Goal: Task Accomplishment & Management: Manage account settings

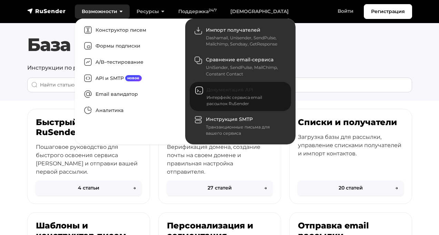
click at [222, 93] on link "Документация API Интерфейс сервиса email рассылок RuSender" at bounding box center [240, 96] width 101 height 29
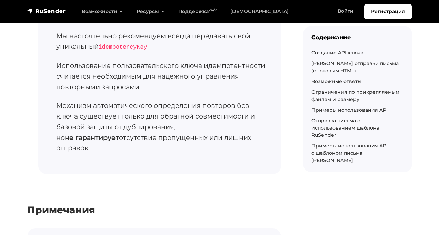
scroll to position [1373, 0]
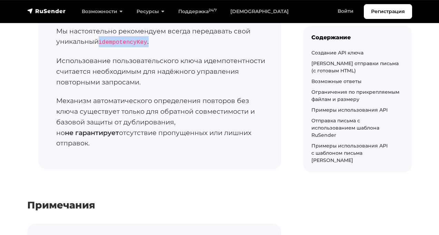
drag, startPoint x: 101, startPoint y: 50, endPoint x: 157, endPoint y: 56, distance: 56.2
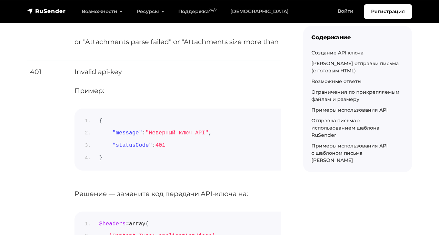
scroll to position [1845, 0]
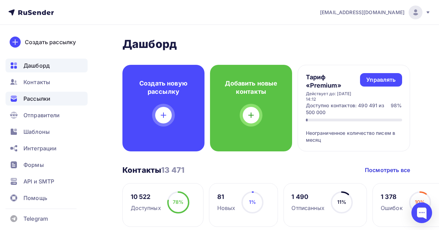
click at [34, 92] on div "Рассылки" at bounding box center [47, 99] width 82 height 14
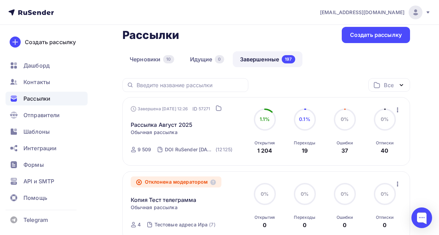
scroll to position [11, 0]
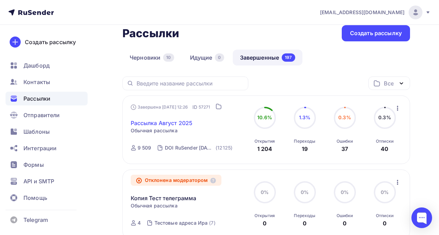
click at [177, 124] on link "Рассылка Август 2025" at bounding box center [162, 123] width 62 height 8
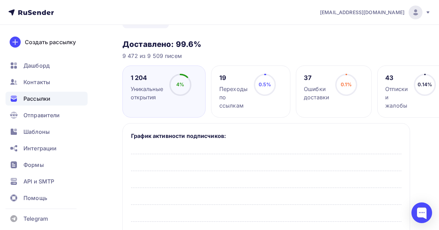
scroll to position [76, 0]
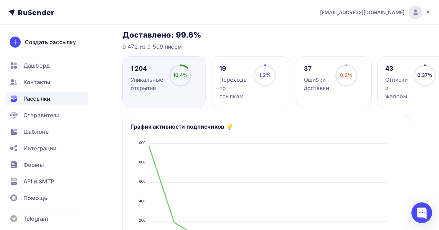
click at [398, 87] on div "Отписки и жалобы" at bounding box center [396, 88] width 22 height 25
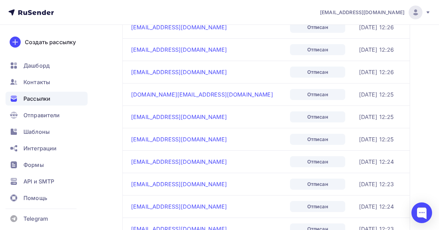
scroll to position [489, 0]
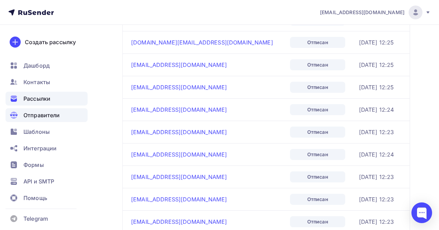
click at [39, 116] on span "Отправители" at bounding box center [41, 115] width 37 height 8
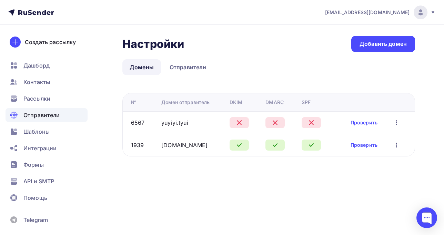
drag, startPoint x: 158, startPoint y: 123, endPoint x: 193, endPoint y: 121, distance: 34.5
click at [193, 121] on tr "6567 yuyiyi.tyui Проверить Редактировать Удалить" at bounding box center [269, 122] width 292 height 22
click at [191, 65] on link "Отправители" at bounding box center [188, 67] width 51 height 16
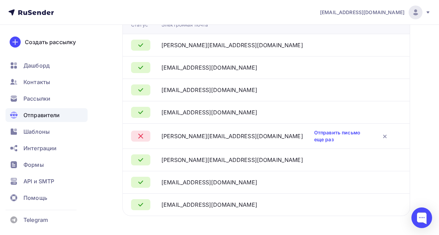
scroll to position [78, 0]
drag, startPoint x: 168, startPoint y: 134, endPoint x: 202, endPoint y: 135, distance: 33.1
click at [198, 135] on div "irina@ucoz.rusender.ru" at bounding box center [232, 135] width 142 height 8
click at [202, 135] on div "irina@ucoz.rusender.ru" at bounding box center [232, 135] width 142 height 8
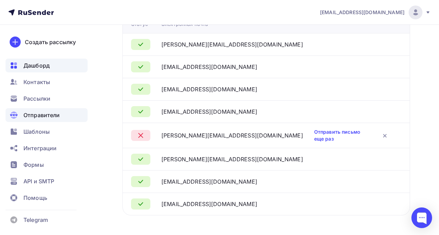
click at [51, 67] on div "Дашборд" at bounding box center [47, 66] width 82 height 14
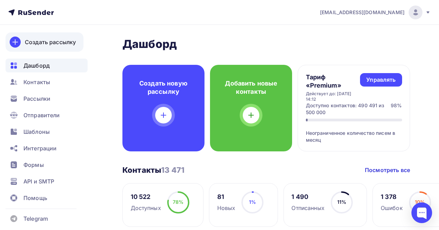
click at [69, 43] on div "Создать рассылку" at bounding box center [50, 42] width 51 height 8
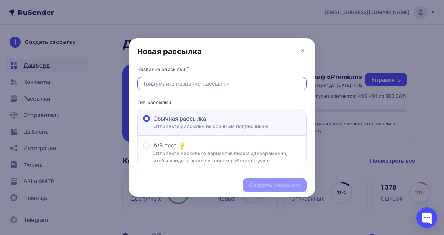
click at [174, 86] on input "text" at bounding box center [222, 84] width 162 height 8
click at [303, 50] on icon at bounding box center [303, 51] width 8 height 8
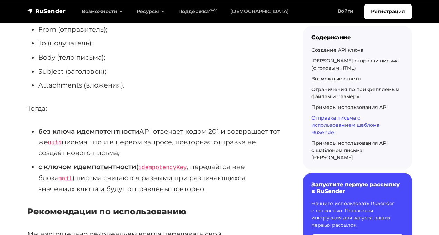
scroll to position [4534, 0]
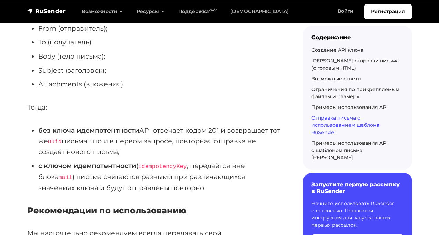
drag, startPoint x: 142, startPoint y: 147, endPoint x: 155, endPoint y: 167, distance: 24.4
click at [155, 157] on li "без ключа идемпотентности API отвечает кодом 201 и возвращает тот же uuid письм…" at bounding box center [159, 141] width 243 height 32
click at [156, 157] on li "без ключа идемпотентности API отвечает кодом 201 и возвращает тот же uuid письм…" at bounding box center [159, 141] width 243 height 32
drag, startPoint x: 142, startPoint y: 167, endPoint x: 107, endPoint y: 148, distance: 39.8
click at [107, 149] on li "без ключа идемпотентности API отвечает кодом 201 и возвращает тот же uuid письм…" at bounding box center [159, 141] width 243 height 32
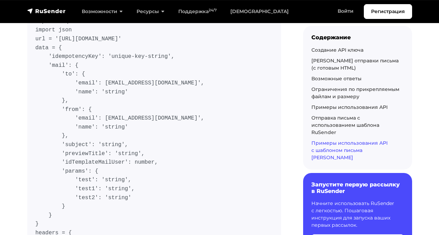
scroll to position [5343, 0]
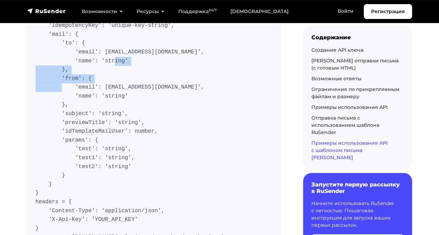
drag, startPoint x: 125, startPoint y: 68, endPoint x: 139, endPoint y: 82, distance: 20.5
click at [139, 82] on code "import requests import json url = 'https://api.beta.rusender.ru/api/v1/external…" at bounding box center [154, 114] width 237 height 256
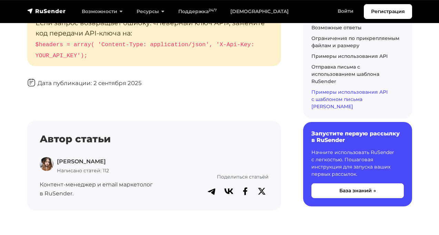
scroll to position [6360, 0]
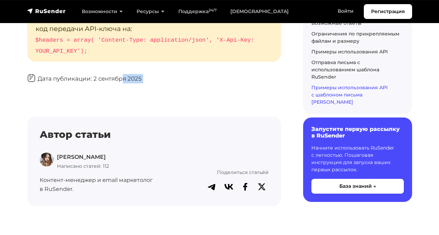
drag, startPoint x: 117, startPoint y: 118, endPoint x: 167, endPoint y: 118, distance: 50.4
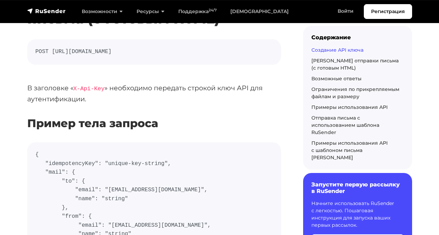
scroll to position [0, 0]
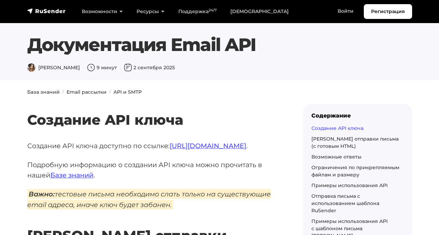
click at [323, 127] on link "Создание API ключа" at bounding box center [338, 128] width 52 height 6
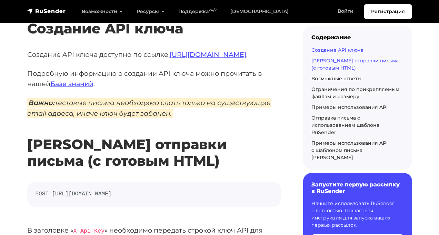
click at [319, 65] on link "Роут отправки письма (с готовым HTML)" at bounding box center [355, 63] width 87 height 13
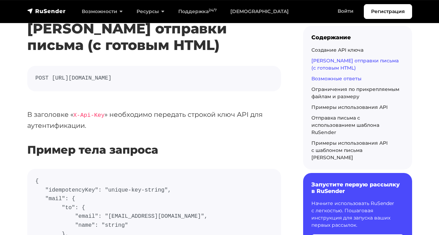
click at [327, 81] on link "Возможные ответы" at bounding box center [337, 78] width 50 height 6
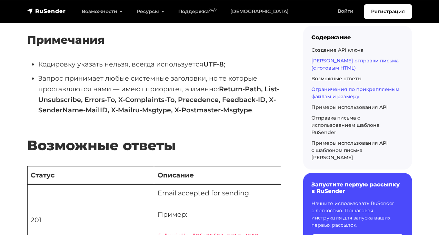
click at [329, 89] on link "Ограничения по прикрепляемым файлам и размеру" at bounding box center [356, 92] width 88 height 13
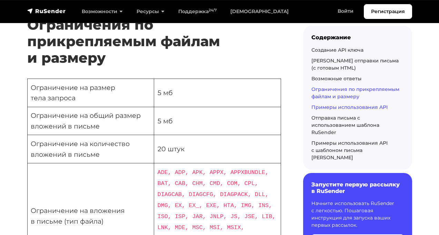
click at [326, 108] on link "Примеры использования API" at bounding box center [350, 107] width 76 height 6
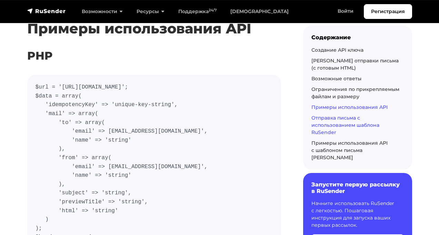
click at [323, 118] on link "Отправка письма с использованием шаблона RuSender" at bounding box center [346, 125] width 68 height 21
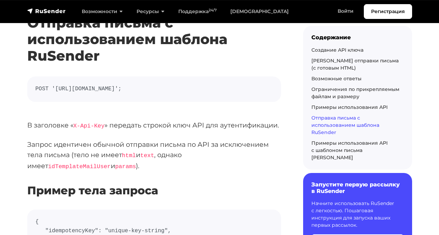
scroll to position [3655, 0]
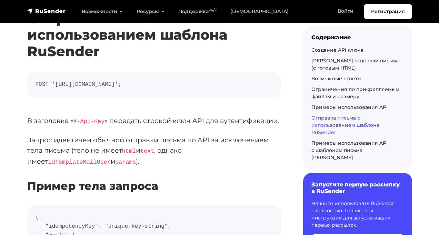
drag, startPoint x: 74, startPoint y: 94, endPoint x: 33, endPoint y: 83, distance: 42.1
click at [30, 81] on pre "POST 'https://api.beta.rusender.ru/api/v1/external-mails/send-by-template';" at bounding box center [154, 85] width 254 height 26
drag, startPoint x: 34, startPoint y: 83, endPoint x: 77, endPoint y: 93, distance: 44.3
click at [74, 94] on pre "POST 'https://api.beta.rusender.ru/api/v1/external-mails/send-by-template';" at bounding box center [154, 85] width 254 height 26
drag, startPoint x: 77, startPoint y: 93, endPoint x: 114, endPoint y: 102, distance: 37.7
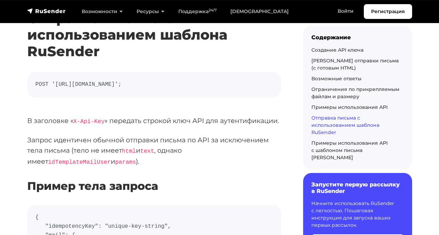
click at [77, 89] on code "POST 'https://api.beta.rusender.ru/api/v1/external-mails/send-by-template';" at bounding box center [154, 84] width 237 height 9
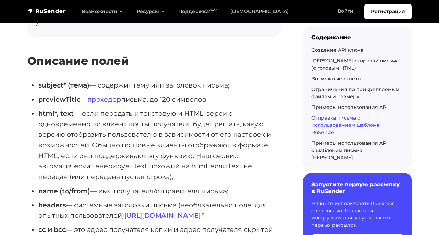
scroll to position [4043, 0]
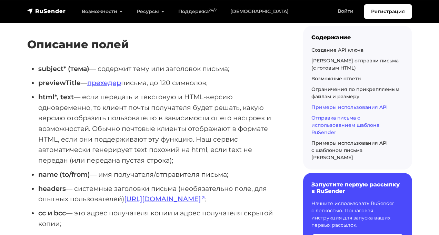
click at [336, 105] on link "Примеры использования API" at bounding box center [350, 107] width 76 height 6
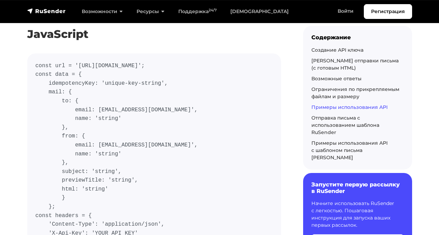
scroll to position [3194, 0]
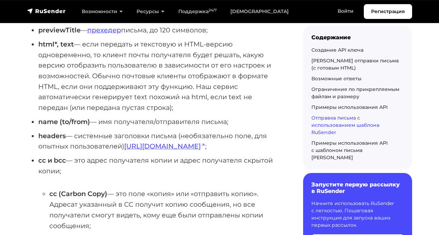
scroll to position [4188, 0]
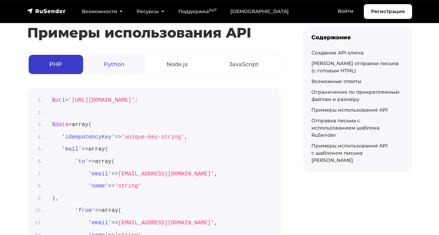
scroll to position [2772, 0]
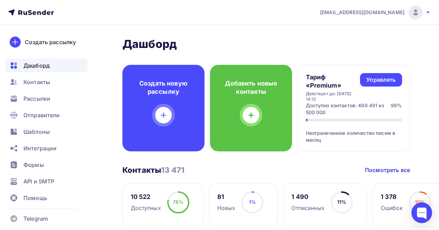
click at [420, 14] on img at bounding box center [416, 12] width 8 height 8
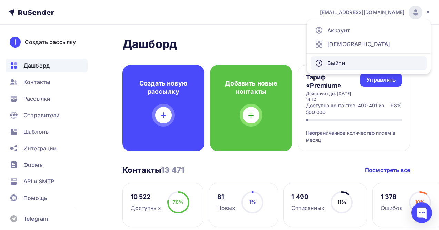
click at [344, 67] on span "Выйти" at bounding box center [336, 63] width 18 height 8
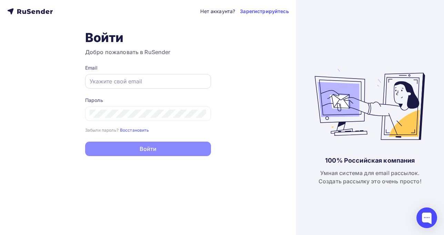
click at [135, 88] on div at bounding box center [148, 81] width 126 height 14
click at [134, 85] on input "text" at bounding box center [148, 81] width 117 height 8
type input "[EMAIL_ADDRESS][DOMAIN_NAME]"
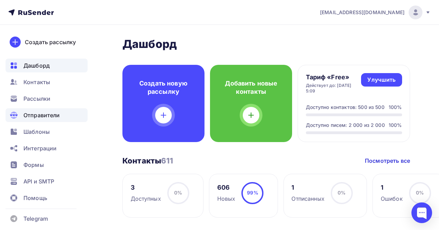
click at [40, 118] on span "Отправители" at bounding box center [41, 115] width 37 height 8
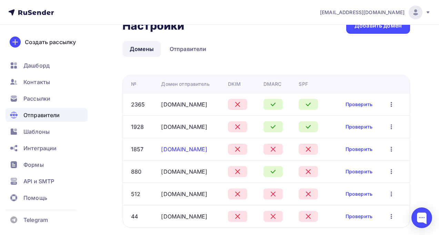
scroll to position [23, 0]
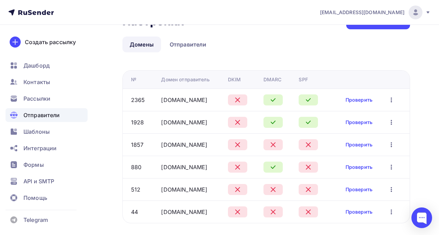
click at [392, 124] on icon "button" at bounding box center [391, 122] width 1 height 5
click at [357, 153] on div "Удалить" at bounding box center [362, 154] width 66 height 8
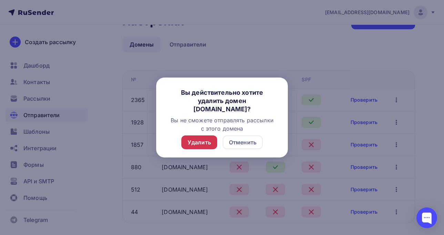
click at [188, 146] on div "Удалить" at bounding box center [199, 142] width 23 height 8
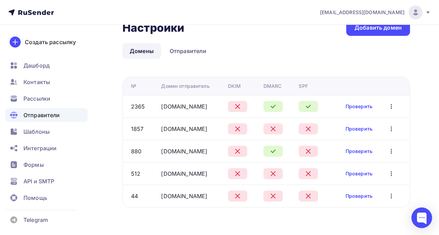
scroll to position [16, 0]
click at [392, 130] on icon "button" at bounding box center [392, 129] width 8 height 8
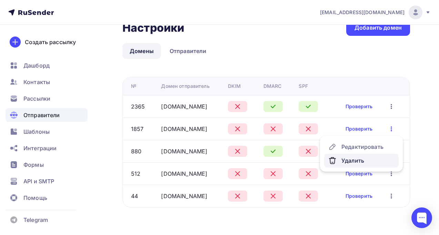
click at [349, 166] on link "Удалить" at bounding box center [361, 161] width 75 height 14
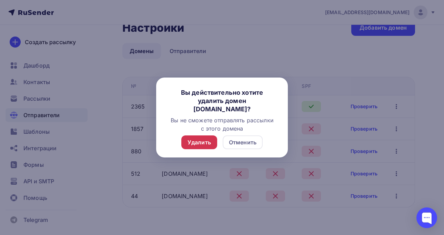
click at [193, 148] on div "Удалить" at bounding box center [200, 143] width 36 height 14
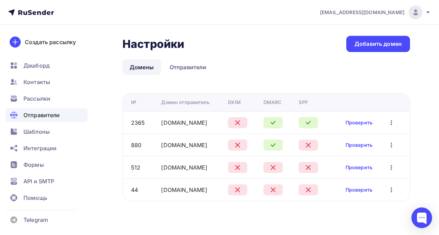
scroll to position [0, 0]
click at [398, 145] on icon "button" at bounding box center [397, 145] width 8 height 8
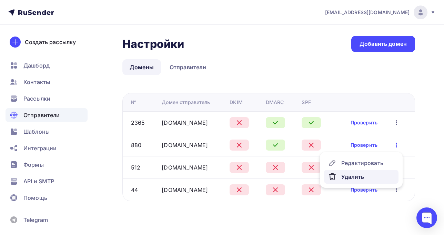
click at [353, 176] on div "Удалить" at bounding box center [362, 177] width 66 height 8
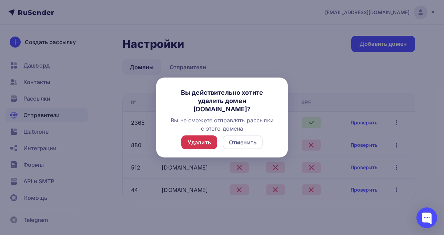
click at [203, 145] on div "Удалить" at bounding box center [199, 142] width 23 height 8
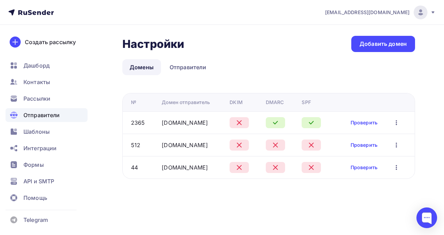
click at [395, 145] on icon "button" at bounding box center [397, 145] width 8 height 8
click at [336, 177] on icon at bounding box center [333, 177] width 8 height 8
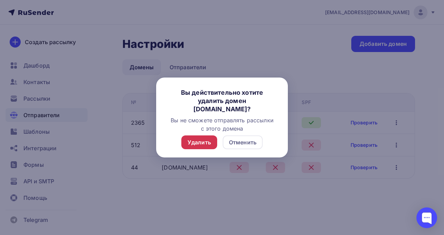
click at [196, 145] on div "Удалить" at bounding box center [199, 142] width 23 height 8
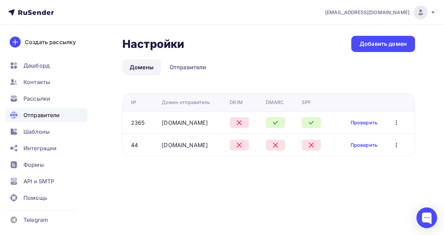
click at [396, 147] on icon "button" at bounding box center [397, 145] width 8 height 8
click at [348, 180] on div "Удалить" at bounding box center [362, 177] width 66 height 8
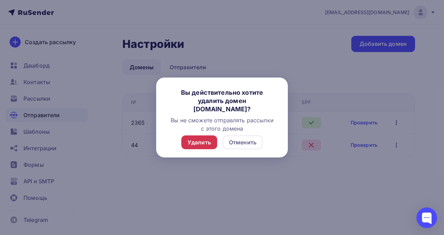
click at [204, 143] on div "Удалить" at bounding box center [199, 142] width 23 height 8
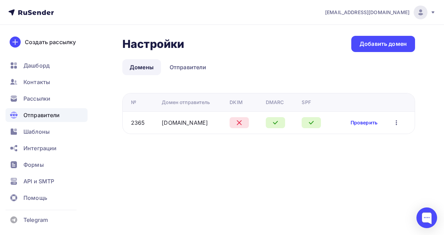
click at [363, 123] on link "Проверить" at bounding box center [364, 122] width 27 height 7
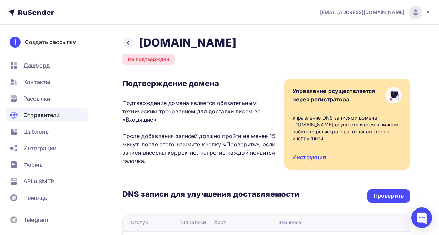
scroll to position [101, 0]
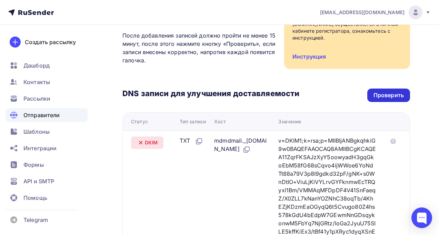
click at [386, 92] on div "Проверить" at bounding box center [389, 95] width 30 height 8
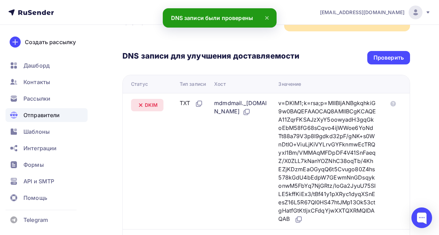
scroll to position [143, 0]
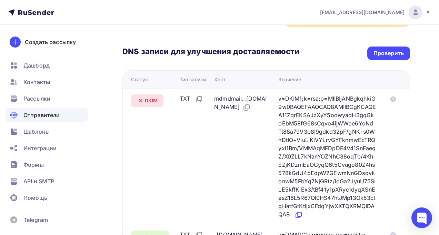
click at [300, 218] on icon at bounding box center [298, 216] width 4 height 4
click at [251, 106] on icon at bounding box center [247, 108] width 8 height 8
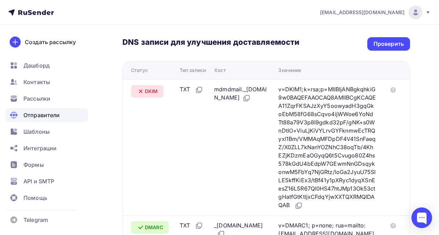
scroll to position [151, 0]
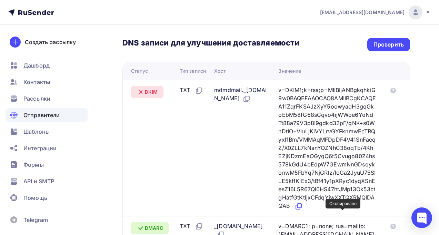
click at [303, 211] on icon at bounding box center [299, 207] width 8 height 8
click at [382, 41] on div "Проверить" at bounding box center [389, 45] width 30 height 8
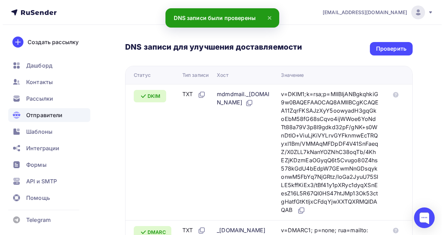
scroll to position [0, 0]
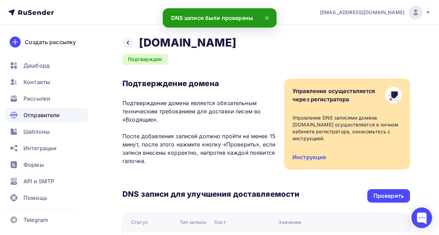
drag, startPoint x: 138, startPoint y: 41, endPoint x: 223, endPoint y: 45, distance: 84.6
copy h2 "[DOMAIN_NAME]"
click at [127, 45] on icon at bounding box center [128, 43] width 6 height 6
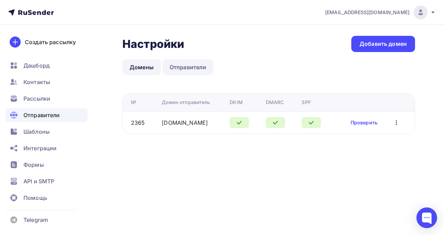
click at [188, 66] on link "Отправители" at bounding box center [188, 67] width 51 height 16
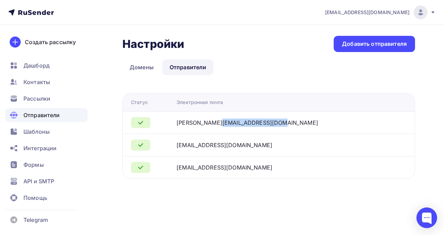
drag, startPoint x: 208, startPoint y: 123, endPoint x: 283, endPoint y: 123, distance: 74.5
click at [283, 123] on div "[PERSON_NAME][EMAIL_ADDRESS][PERSON_NAME][DOMAIN_NAME]" at bounding box center [263, 123] width 173 height 8
drag, startPoint x: 212, startPoint y: 145, endPoint x: 263, endPoint y: 149, distance: 51.2
click at [264, 146] on div "[PERSON_NAME][EMAIL_ADDRESS][DOMAIN_NAME]" at bounding box center [225, 145] width 96 height 8
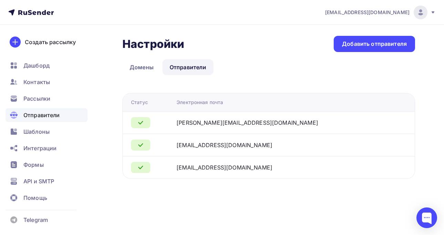
click at [234, 166] on div "[EMAIL_ADDRESS][PERSON_NAME][DOMAIN_NAME]" at bounding box center [225, 168] width 96 height 8
drag, startPoint x: 204, startPoint y: 123, endPoint x: 268, endPoint y: 124, distance: 64.2
click at [272, 125] on tr "[PERSON_NAME][EMAIL_ADDRESS][PERSON_NAME][DOMAIN_NAME]" at bounding box center [269, 122] width 292 height 22
click at [27, 183] on span "API и SMTP" at bounding box center [38, 181] width 31 height 8
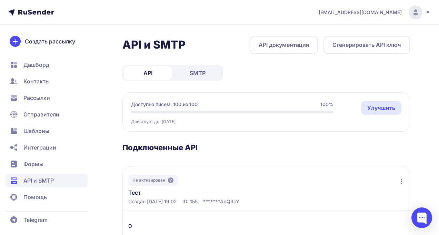
click at [351, 49] on button "Сгенерировать API ключ" at bounding box center [367, 45] width 87 height 18
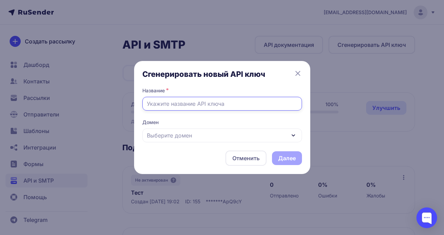
click at [177, 105] on input "text" at bounding box center [223, 104] width 160 height 14
type input "N"
click at [177, 134] on span "Выберите домен" at bounding box center [169, 135] width 45 height 8
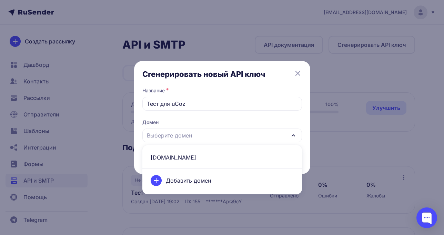
click at [166, 160] on span "[DOMAIN_NAME]" at bounding box center [222, 157] width 151 height 17
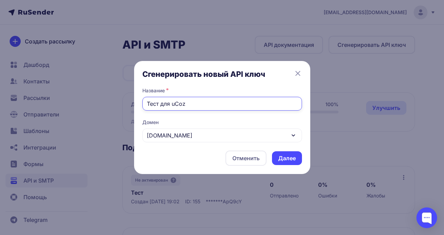
click at [194, 105] on input "Тест для uCoz" at bounding box center [223, 104] width 160 height 14
type input "Тест для uCoz писем Олег Лисовенко"
click at [288, 156] on button "Далее" at bounding box center [287, 158] width 30 height 14
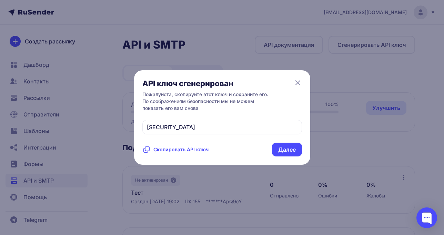
click at [177, 153] on span "Скопировать API ключ" at bounding box center [181, 149] width 55 height 7
click at [287, 157] on button "Далее" at bounding box center [287, 150] width 30 height 14
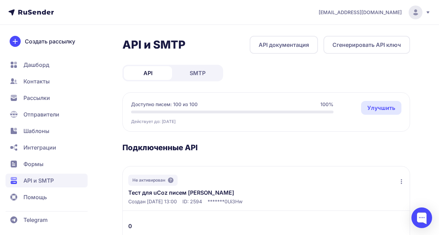
click at [161, 193] on link "Тест для uCoz писем Олег Лисовенко" at bounding box center [181, 193] width 107 height 8
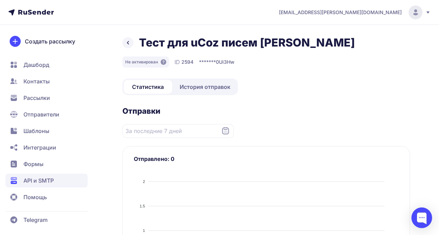
click at [34, 61] on span "Дашборд" at bounding box center [36, 65] width 26 height 8
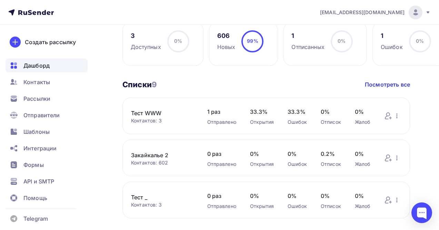
scroll to position [160, 0]
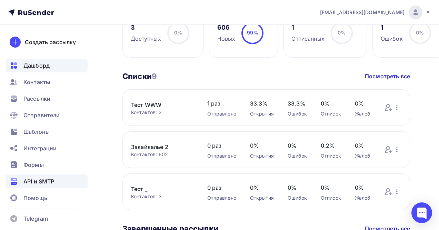
click at [38, 179] on span "API и SMTP" at bounding box center [38, 181] width 31 height 8
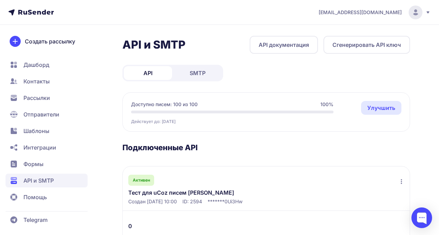
click at [143, 193] on link "Тест для uCoz писем Олег Лисовенко" at bounding box center [181, 193] width 107 height 8
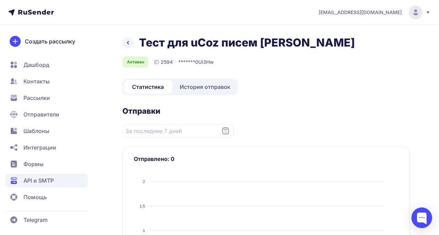
click at [36, 81] on span "Контакты" at bounding box center [36, 81] width 26 height 8
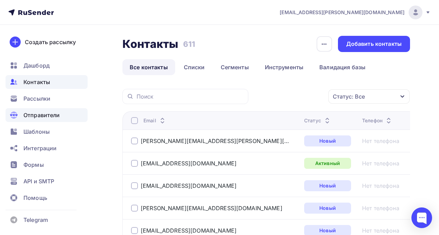
click at [39, 112] on span "Отправители" at bounding box center [41, 115] width 37 height 8
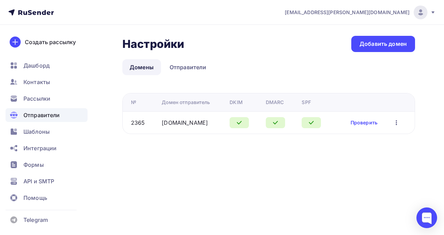
drag, startPoint x: 180, startPoint y: 124, endPoint x: 158, endPoint y: 123, distance: 22.4
click at [158, 123] on tr "2365 [DOMAIN_NAME] Проверить Редактировать Удалить" at bounding box center [269, 122] width 292 height 22
copy tr "[DOMAIN_NAME]"
click at [179, 71] on link "Отправители" at bounding box center [188, 67] width 51 height 16
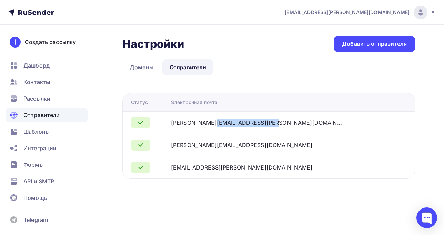
drag, startPoint x: 200, startPoint y: 125, endPoint x: 271, endPoint y: 124, distance: 71.4
click at [271, 124] on tr "[PERSON_NAME][EMAIL_ADDRESS][PERSON_NAME][DOMAIN_NAME]" at bounding box center [269, 122] width 292 height 22
copy div "[PERSON_NAME][EMAIL_ADDRESS][PERSON_NAME][DOMAIN_NAME]"
